Goal: Check status: Check status

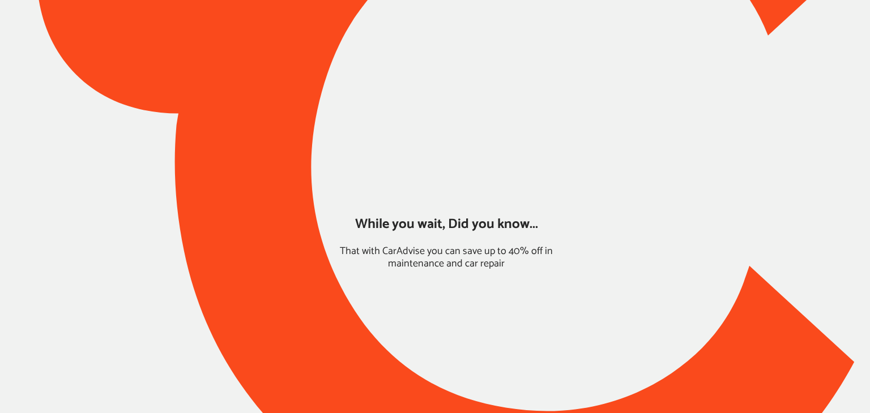
type input "*******"
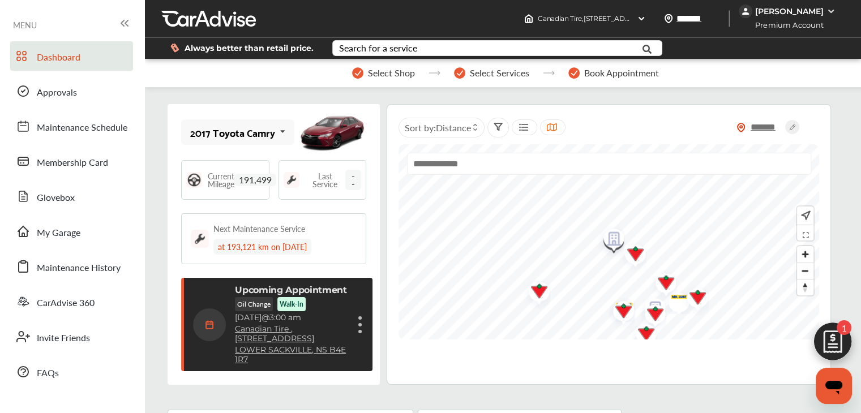
click at [355, 324] on div "Upcoming Appointment Oil Change Walk-In [DATE] 3:00 am [DEMOGRAPHIC_DATA] Tire …" at bounding box center [278, 325] width 170 height 80
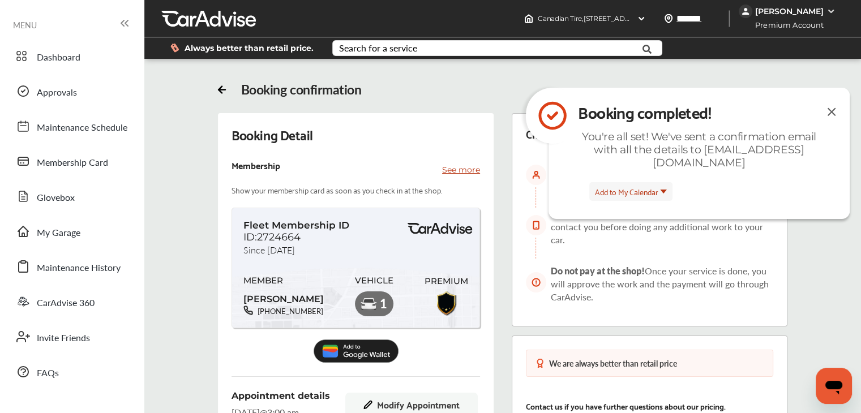
click at [823, 108] on div "Booking completed! You're all set! We've sent a confirmation email with all the…" at bounding box center [699, 133] width 255 height 71
click at [833, 111] on img at bounding box center [832, 112] width 14 height 14
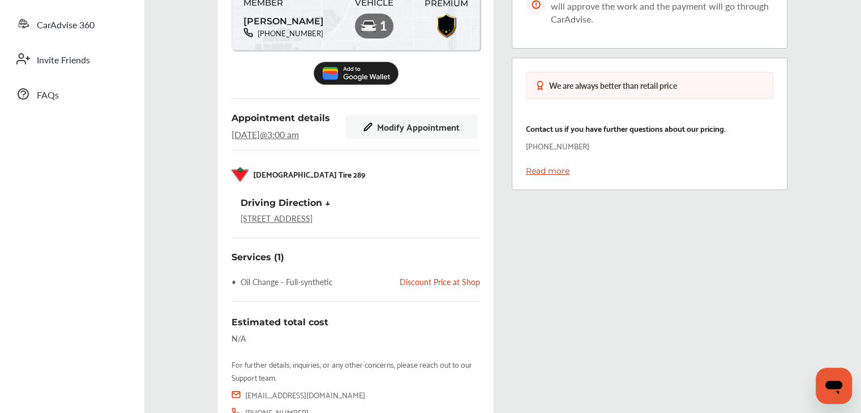
scroll to position [279, 0]
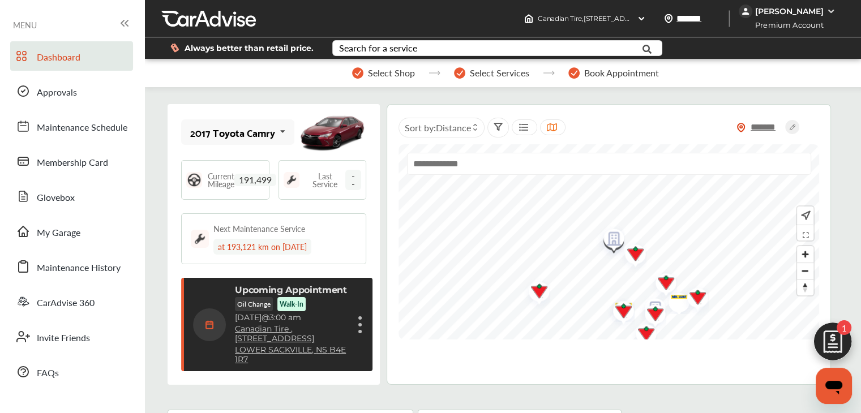
scroll to position [166, 0]
click at [357, 318] on div "Cancel appointment Modify appointment Show details" at bounding box center [360, 325] width 7 height 20
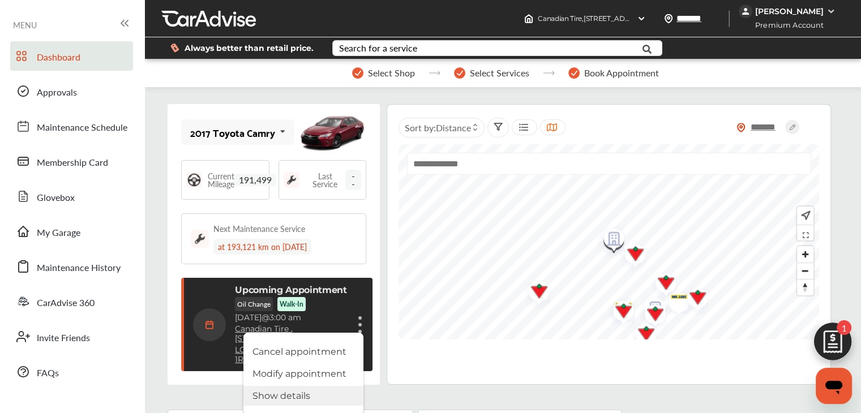
click at [288, 388] on li "Show details" at bounding box center [303, 396] width 120 height 20
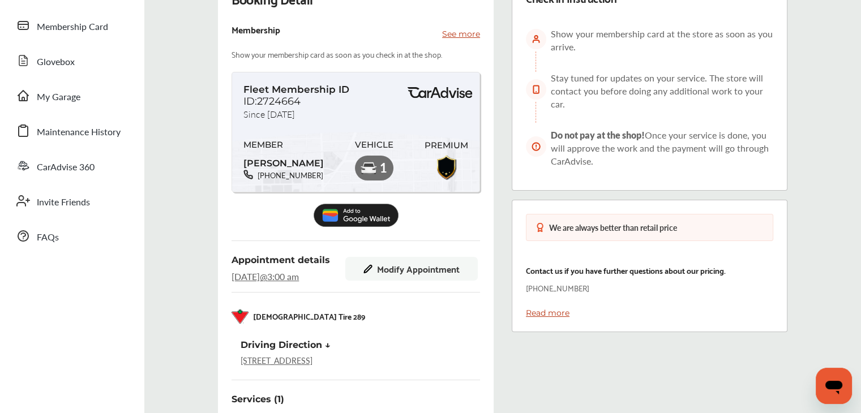
scroll to position [137, 0]
